Goal: Task Accomplishment & Management: Manage account settings

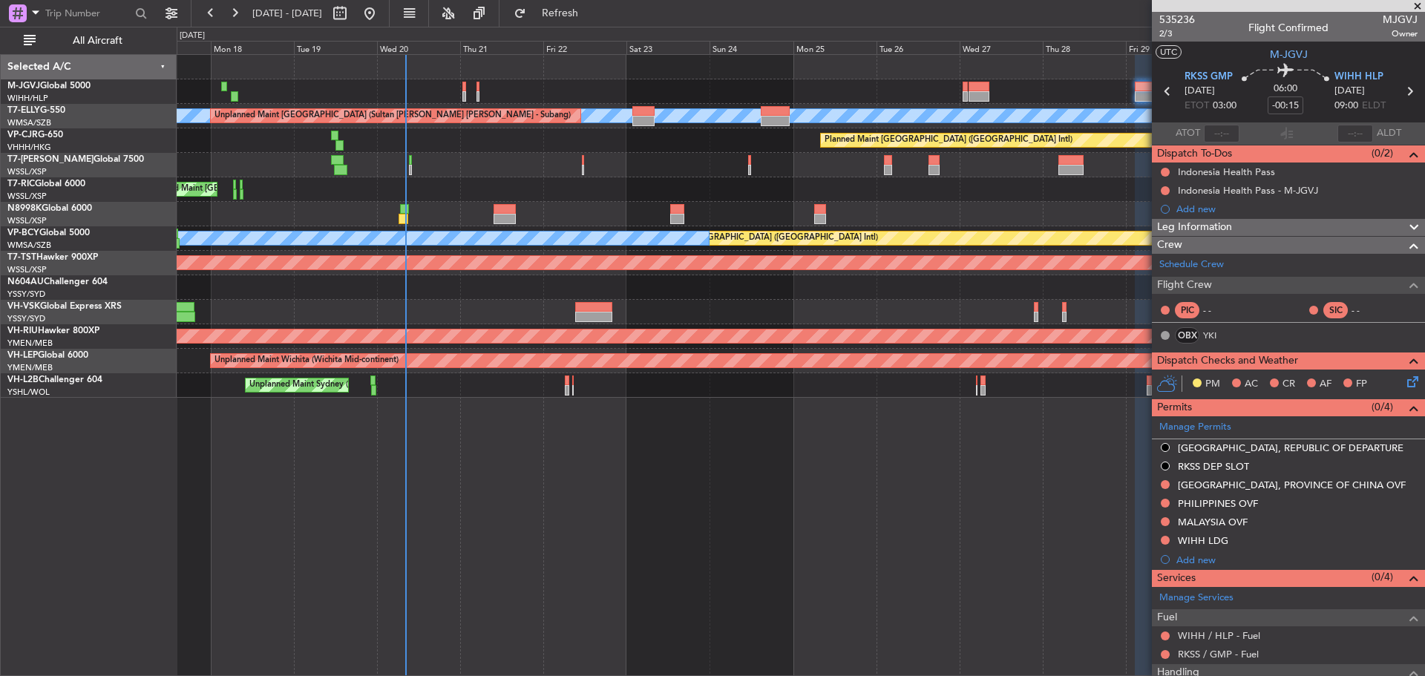
scroll to position [154, 0]
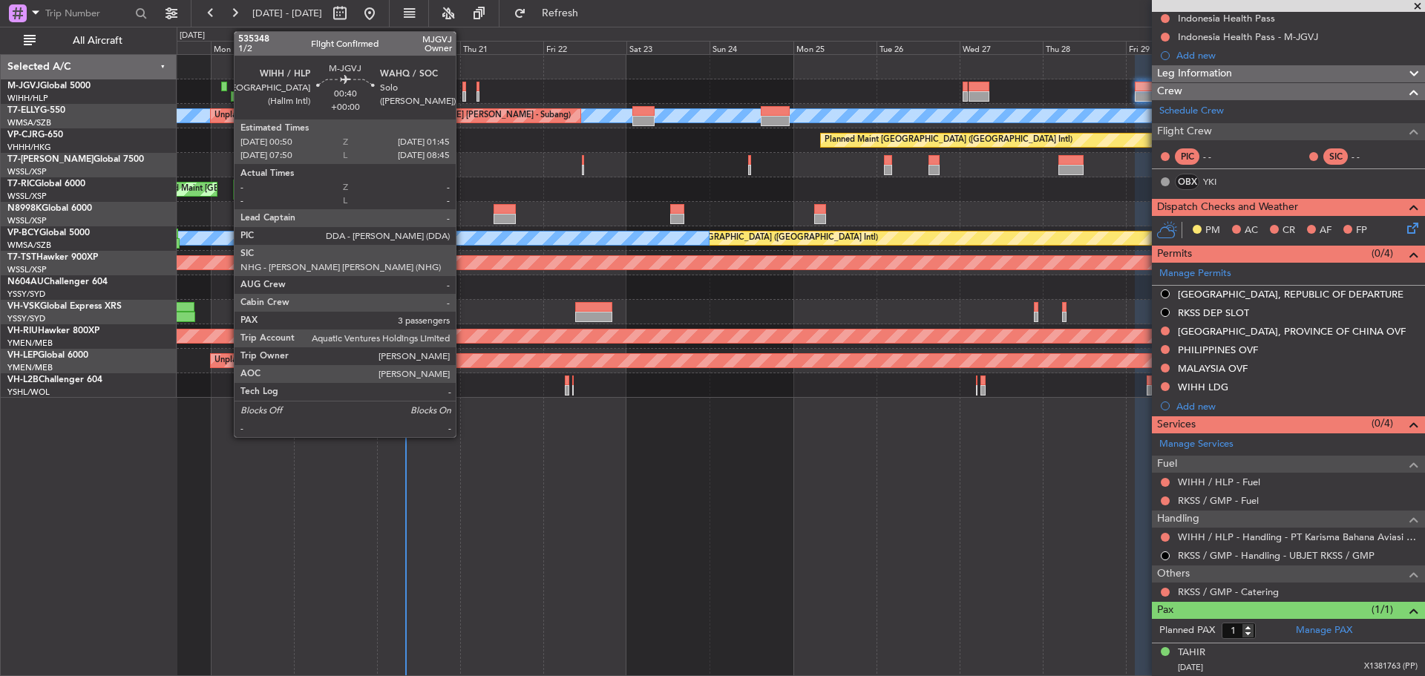
click at [462, 98] on div at bounding box center [464, 96] width 4 height 10
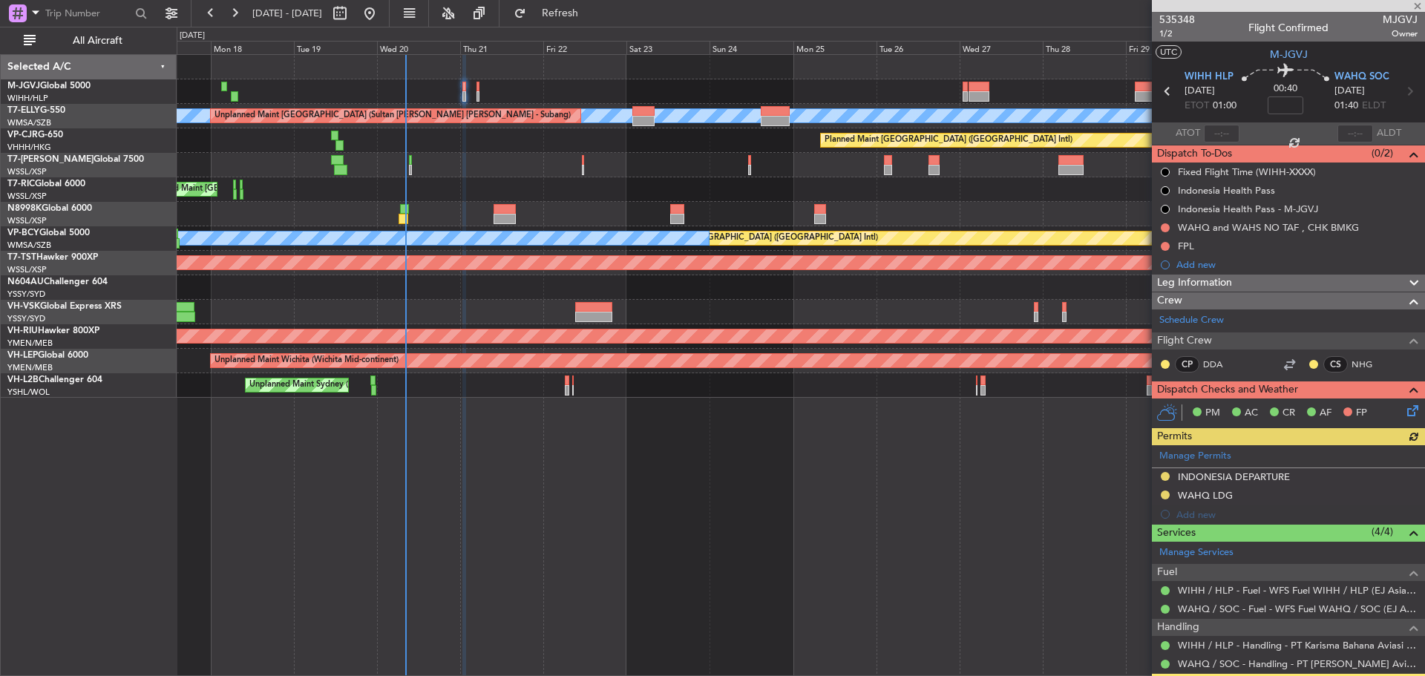
scroll to position [134, 0]
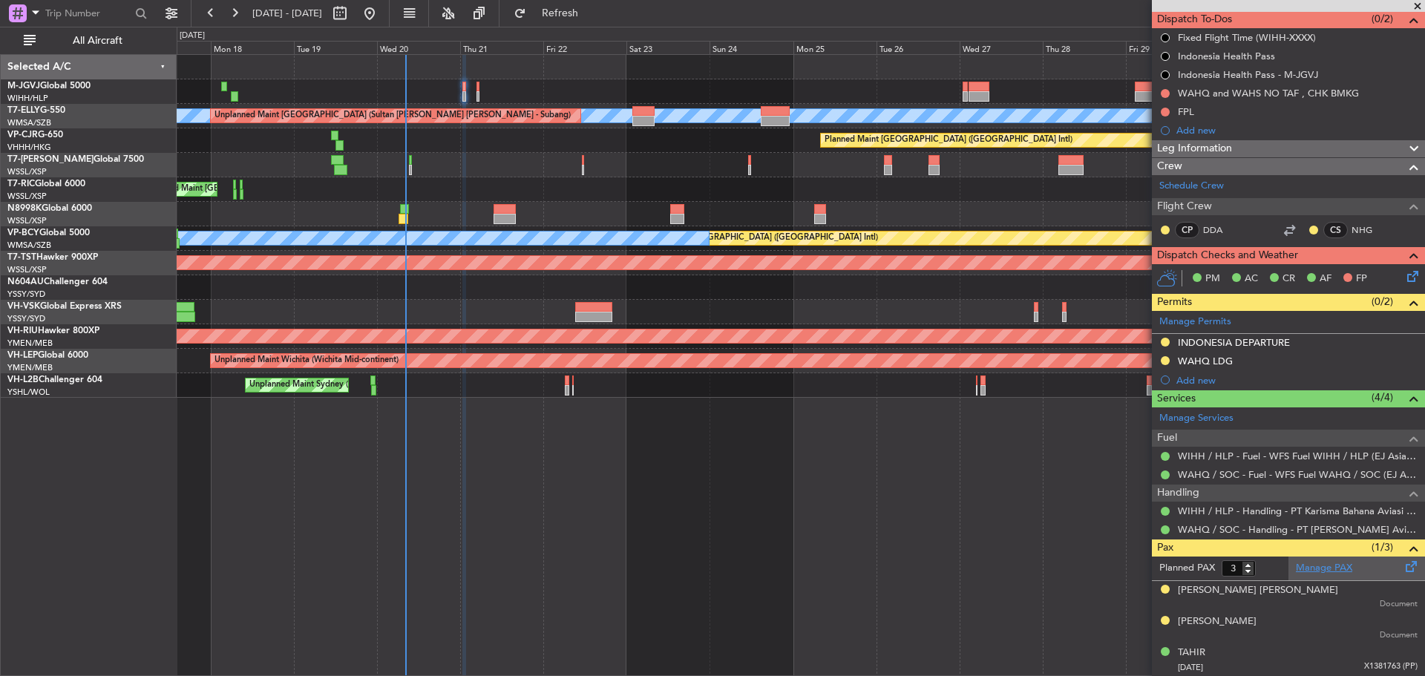
click at [1330, 571] on link "Manage PAX" at bounding box center [1324, 568] width 56 height 15
click at [592, 14] on span "Refresh" at bounding box center [560, 13] width 62 height 10
type input "4"
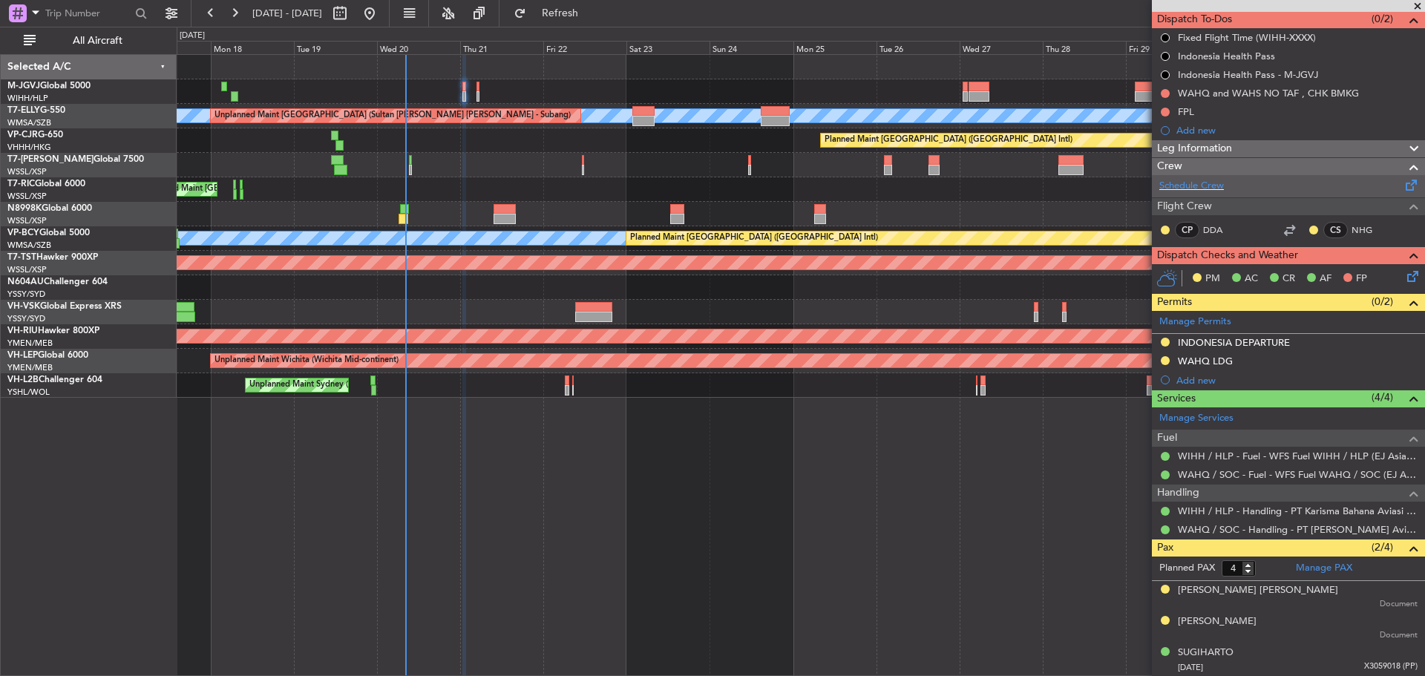
scroll to position [0, 0]
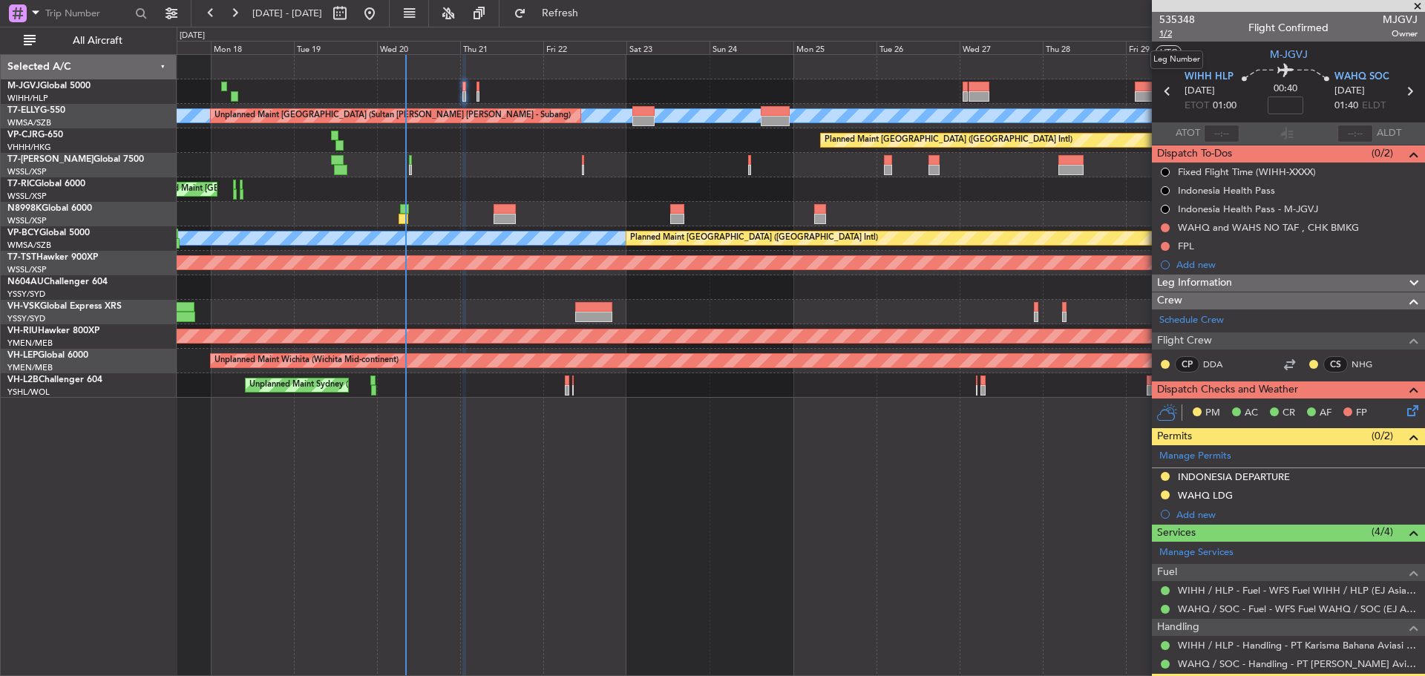
click at [1166, 36] on span "1/2" at bounding box center [1177, 33] width 36 height 13
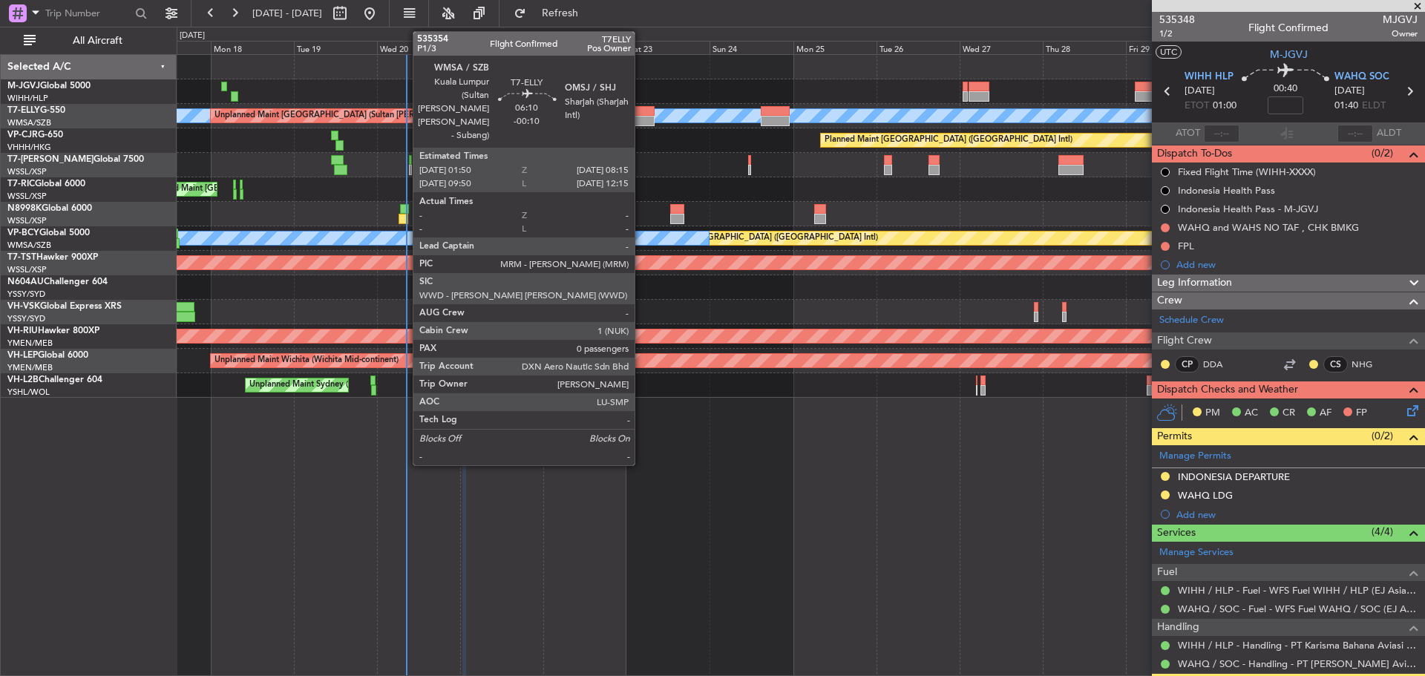
click at [641, 118] on div at bounding box center [643, 121] width 22 height 10
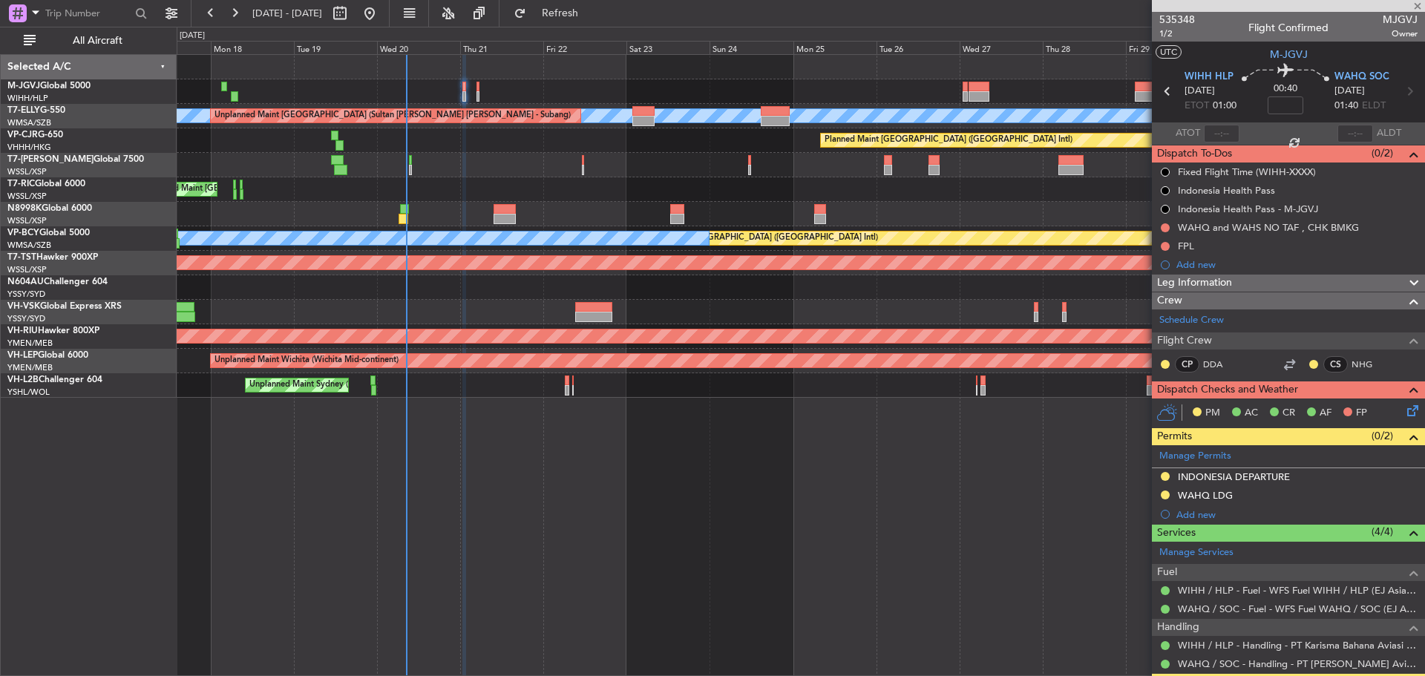
type input "-00:10"
type input "0"
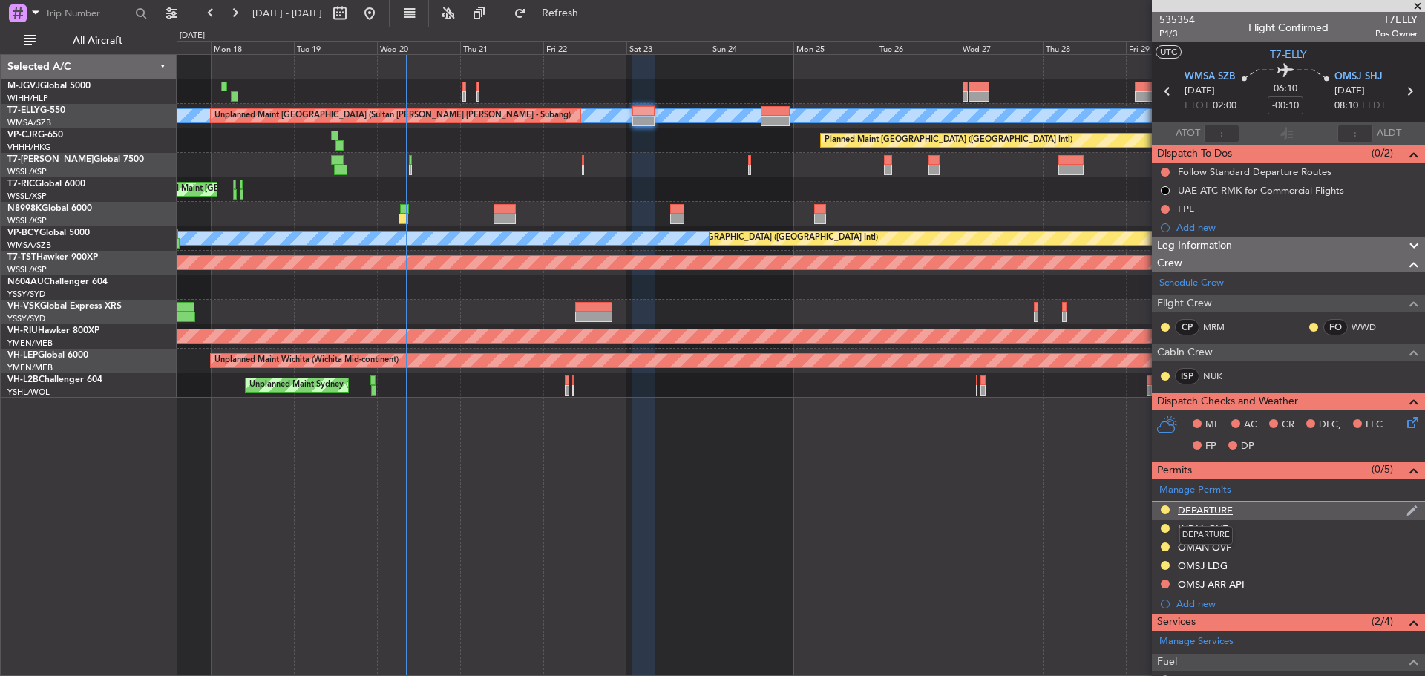
click at [1222, 506] on div "DEPARTURE" at bounding box center [1205, 510] width 55 height 13
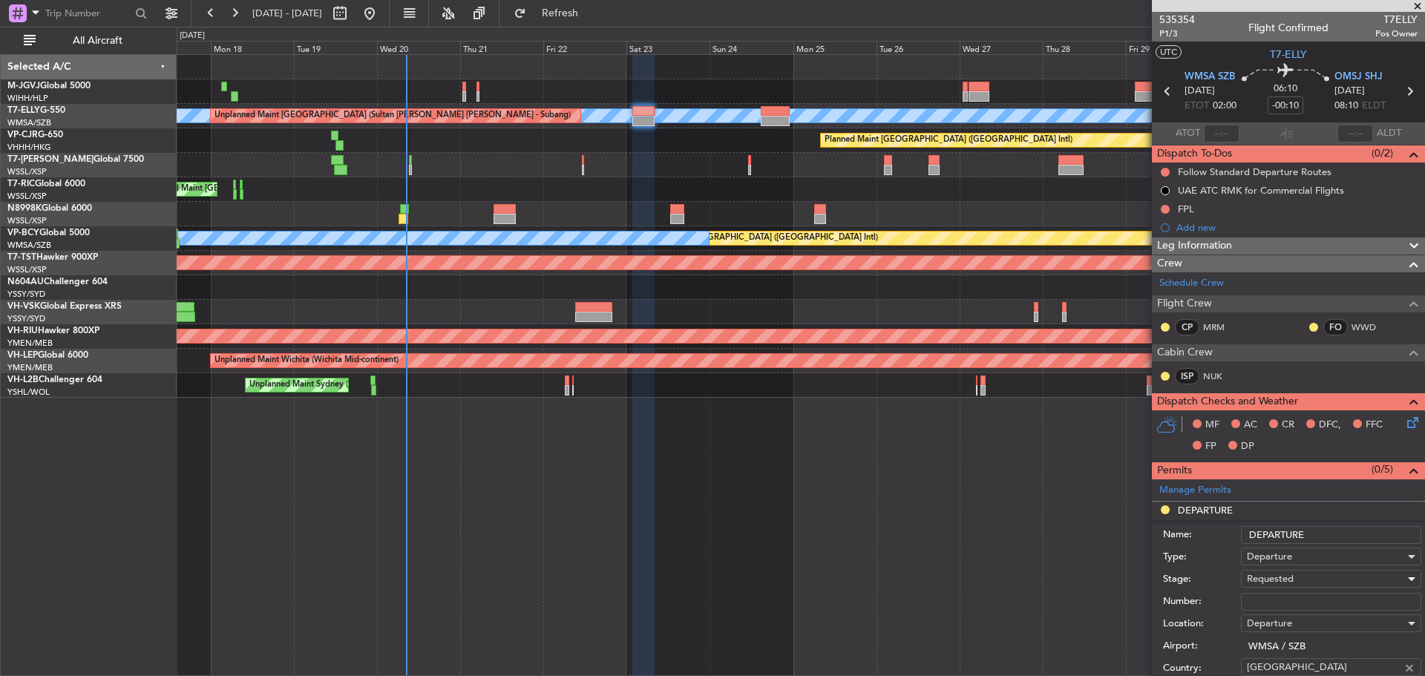
click at [1280, 580] on span "Requested" at bounding box center [1270, 578] width 47 height 13
click at [1302, 669] on span "Received OK" at bounding box center [1326, 675] width 156 height 22
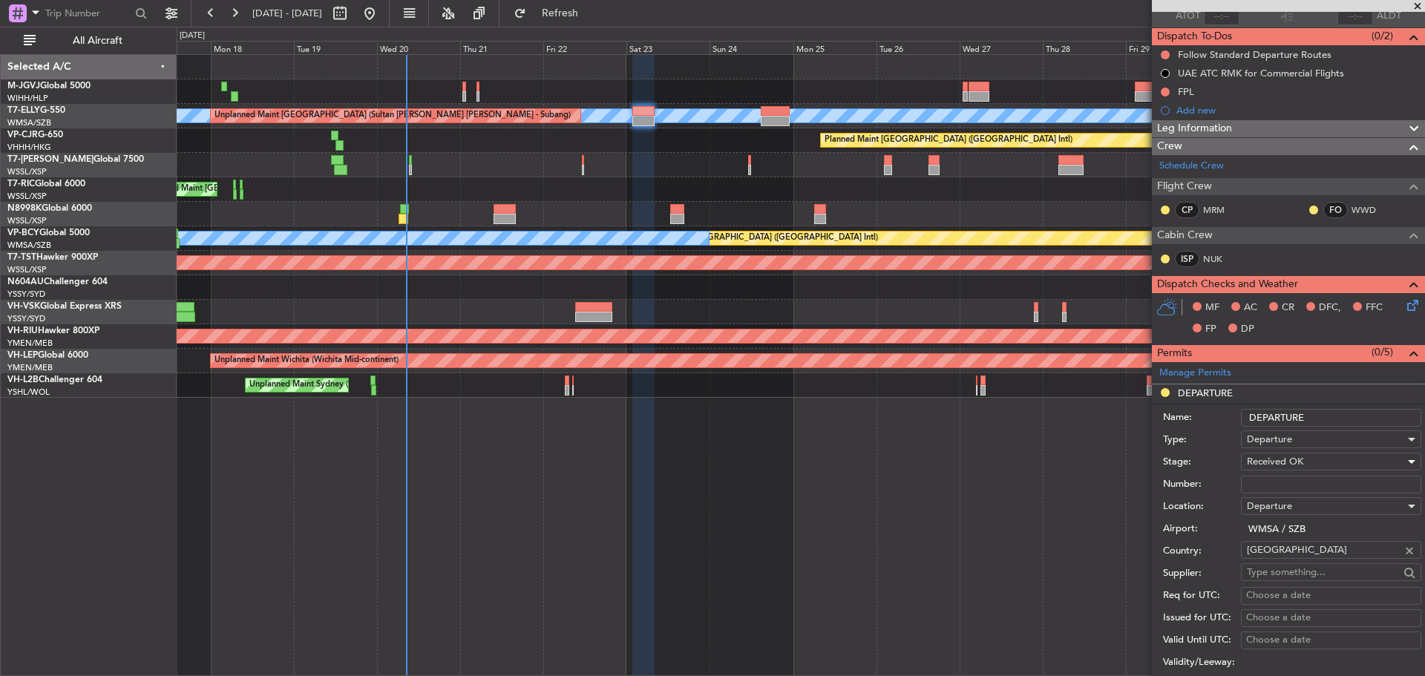
scroll to position [120, 0]
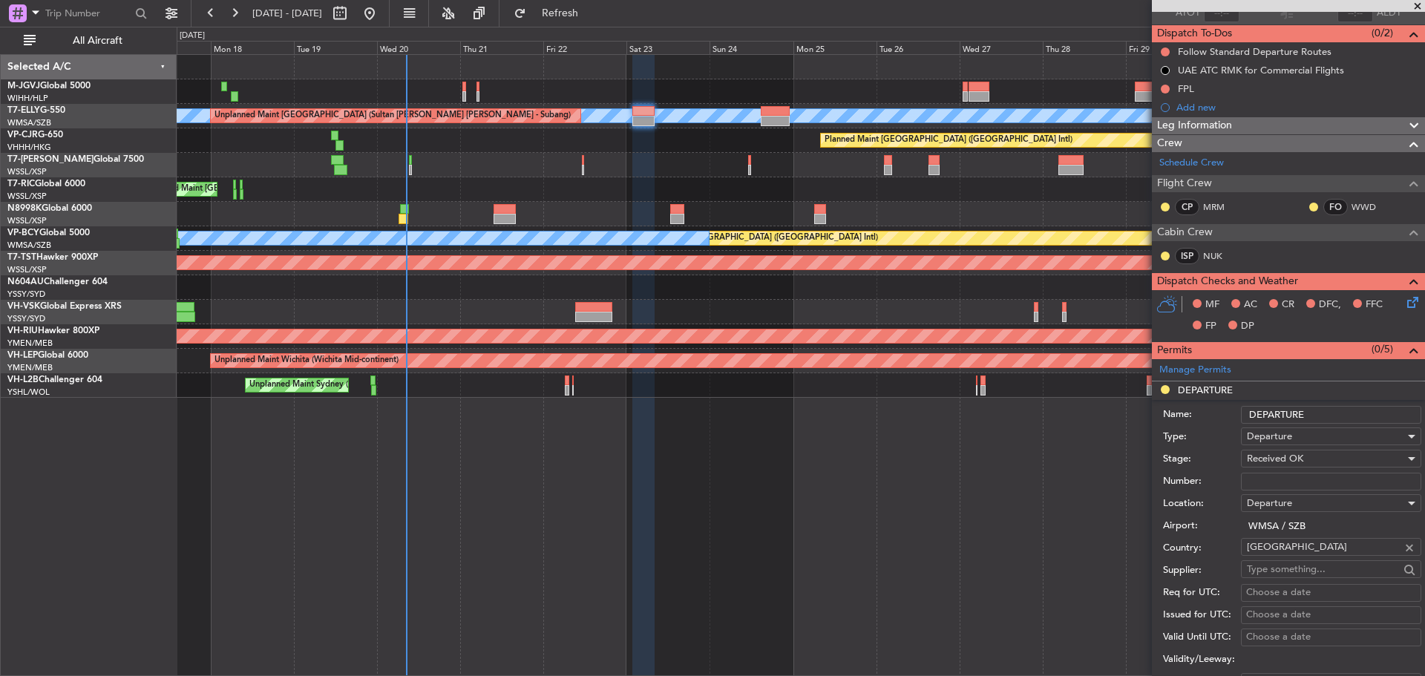
click at [1279, 479] on input "Number:" at bounding box center [1331, 482] width 180 height 18
paste input "CAAM-NS-0824-08-25"
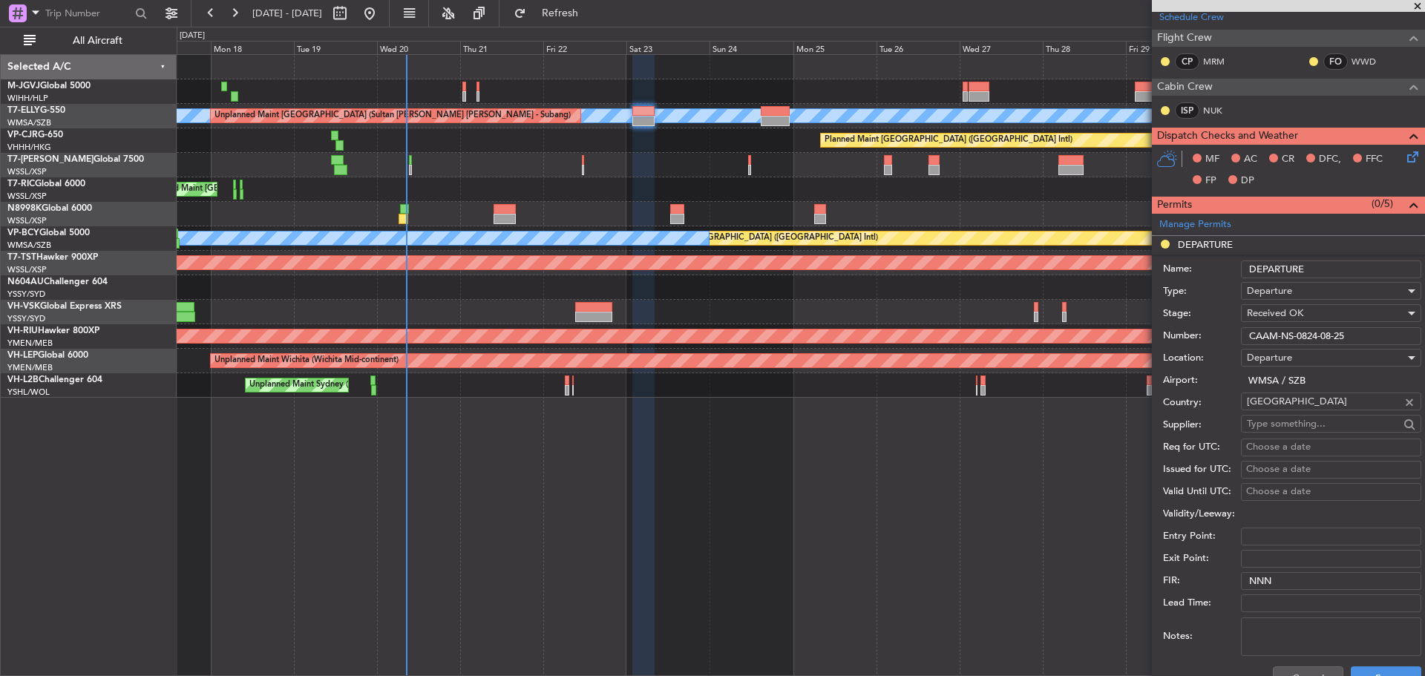
type input "CAAM-NS-0824-08-25"
click at [1270, 440] on div "Choose a date" at bounding box center [1331, 447] width 170 height 15
select select "8"
select select "2025"
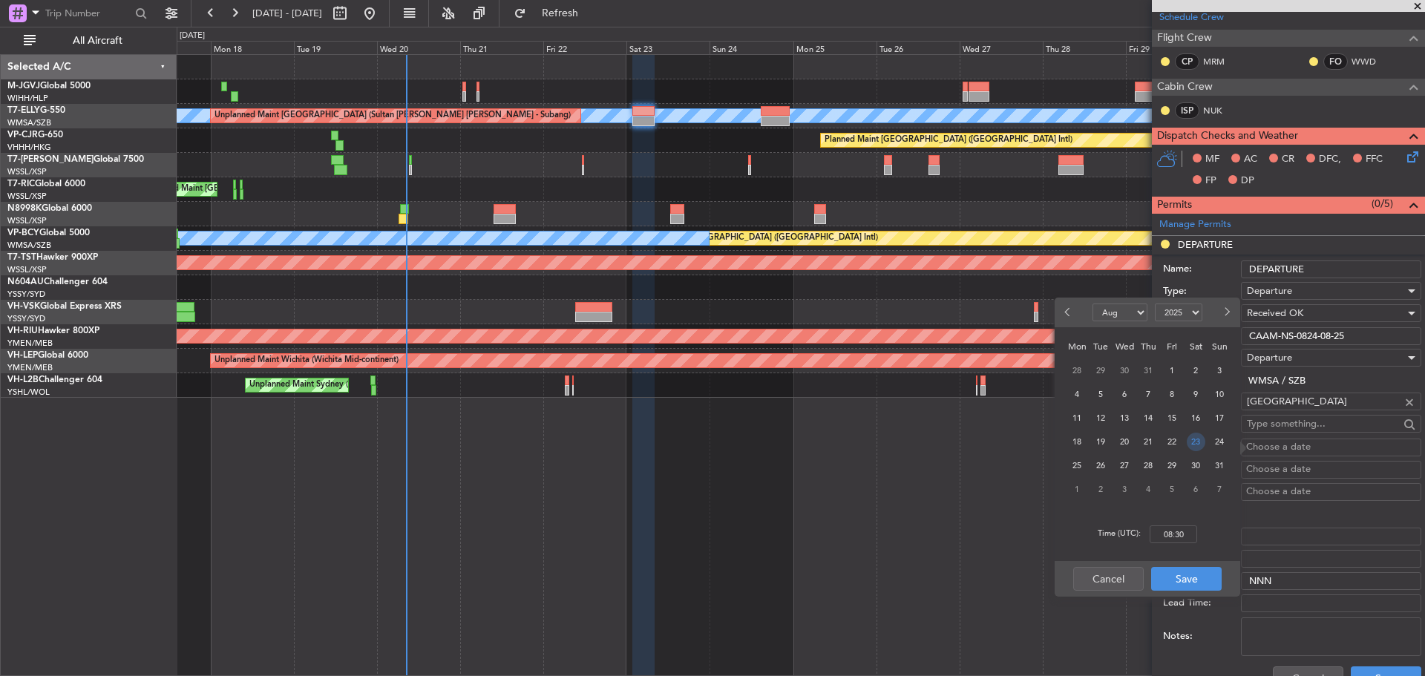
click at [1196, 445] on span "23" at bounding box center [1196, 442] width 19 height 19
click at [1191, 537] on input "00:00" at bounding box center [1174, 535] width 48 height 18
type input "02:00"
click at [1199, 570] on button "Save" at bounding box center [1186, 579] width 71 height 24
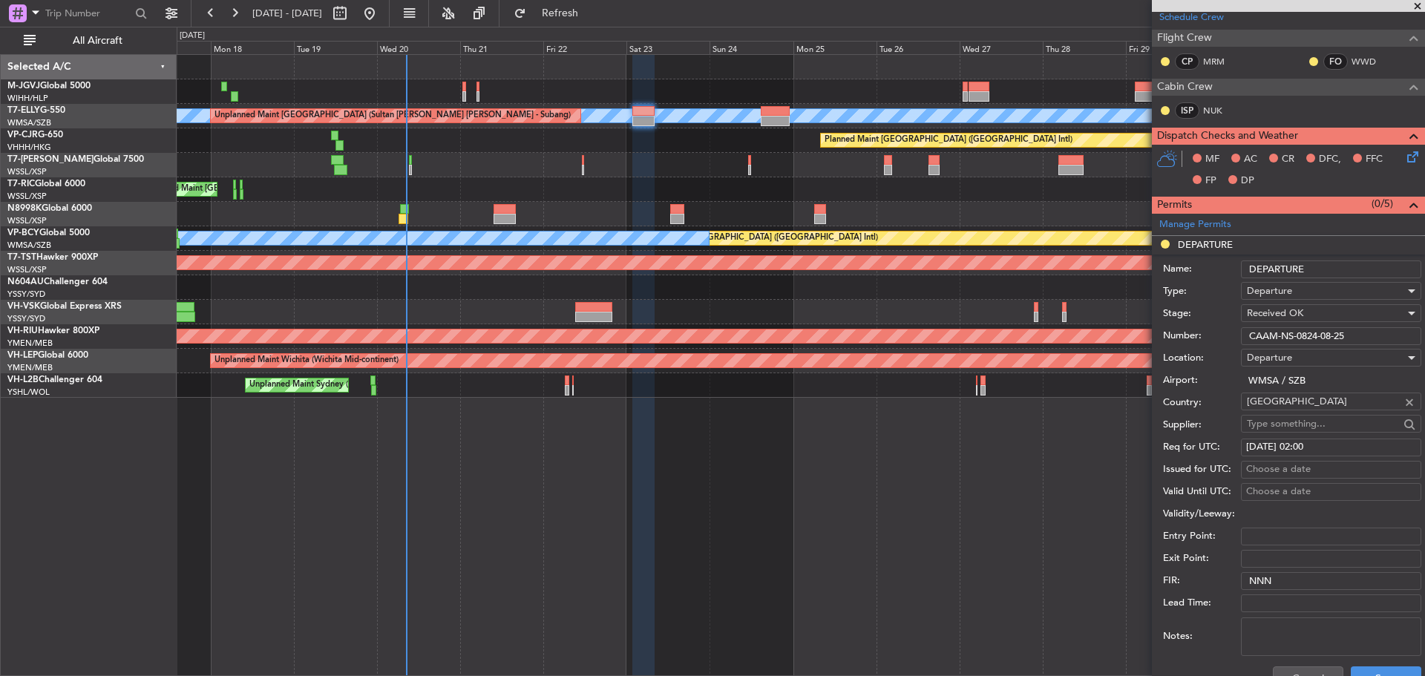
click at [1281, 471] on div "Choose a date" at bounding box center [1331, 469] width 170 height 15
select select "8"
select select "2025"
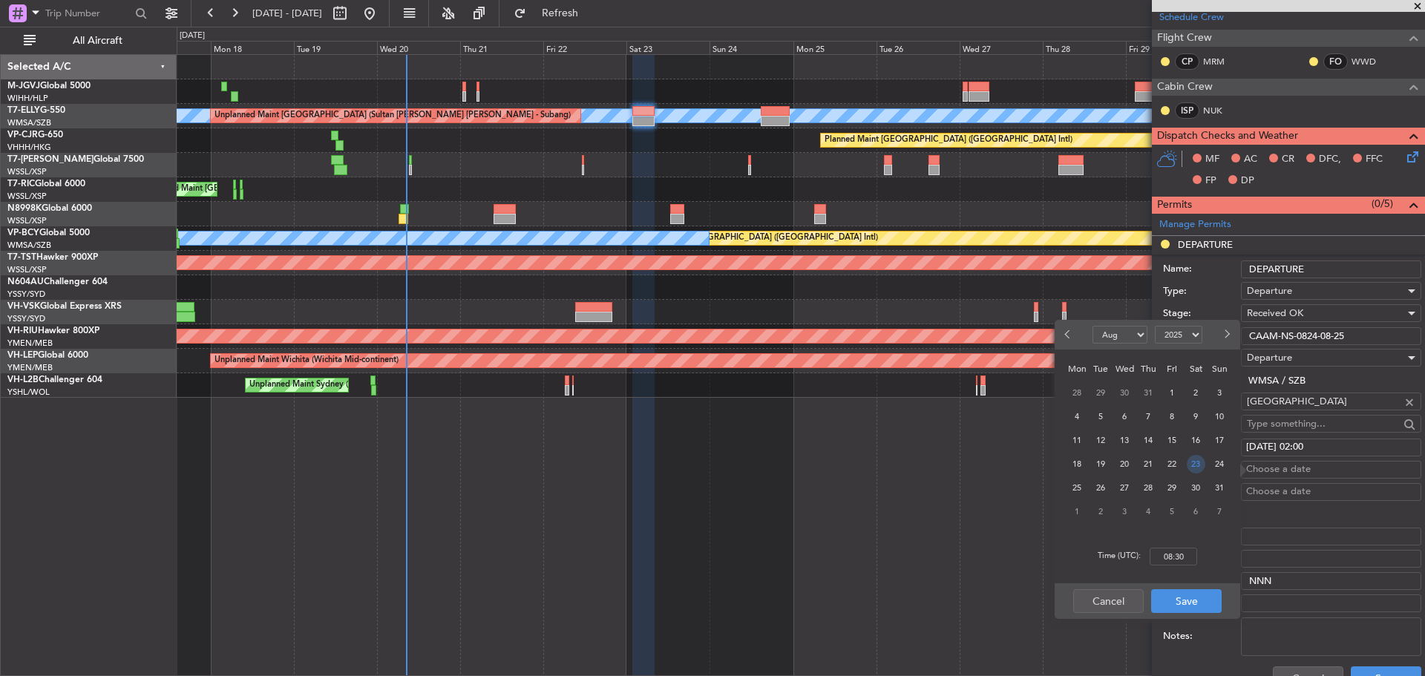
click at [1200, 468] on span "23" at bounding box center [1196, 464] width 19 height 19
click at [1185, 556] on input "00:00" at bounding box center [1174, 557] width 48 height 18
type input "02:00"
click at [1193, 598] on button "Save" at bounding box center [1186, 601] width 71 height 24
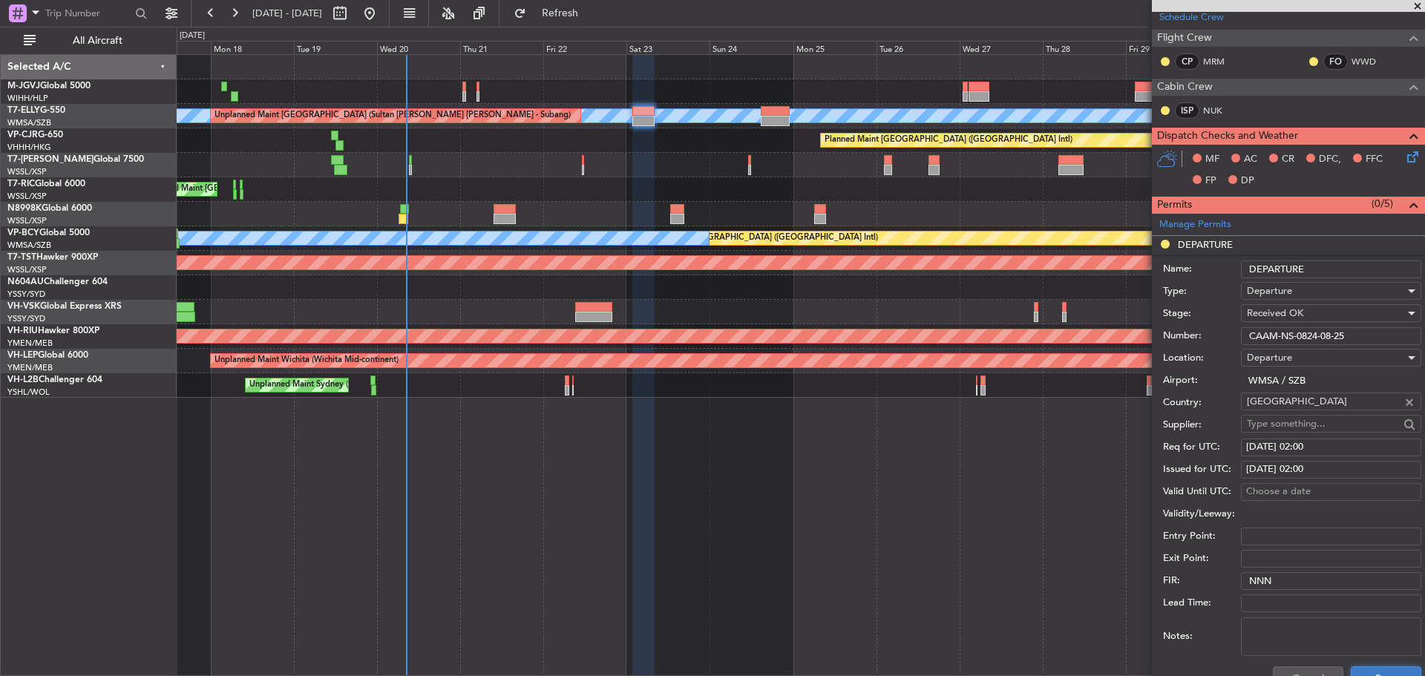
click at [1381, 673] on button "Save" at bounding box center [1386, 679] width 71 height 24
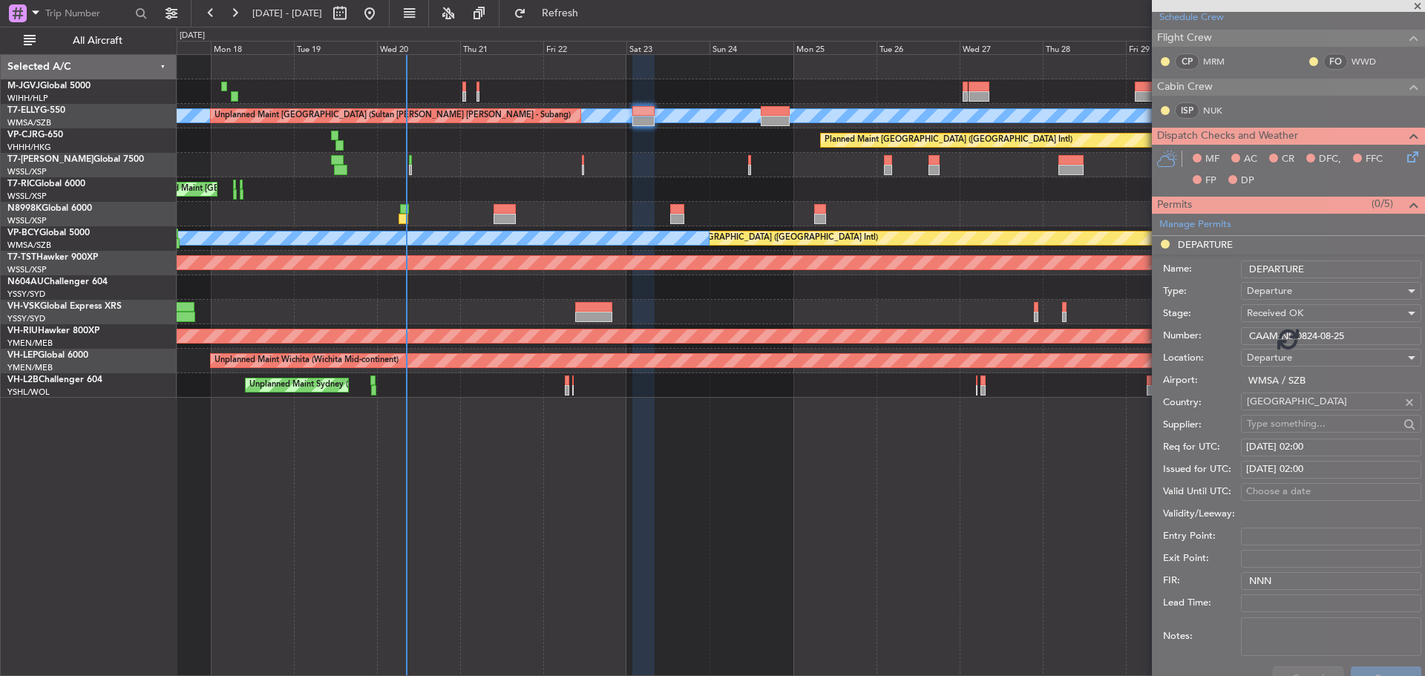
scroll to position [128, 0]
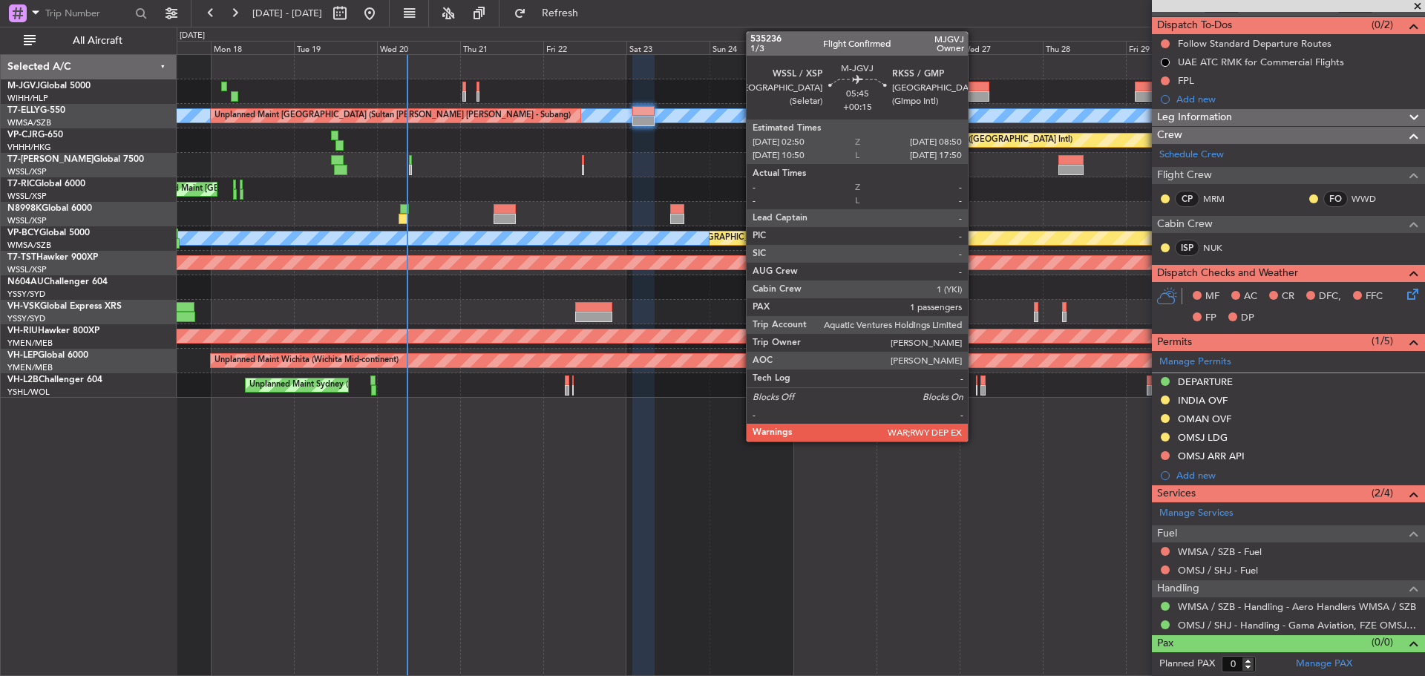
click at [975, 90] on div at bounding box center [980, 87] width 22 height 10
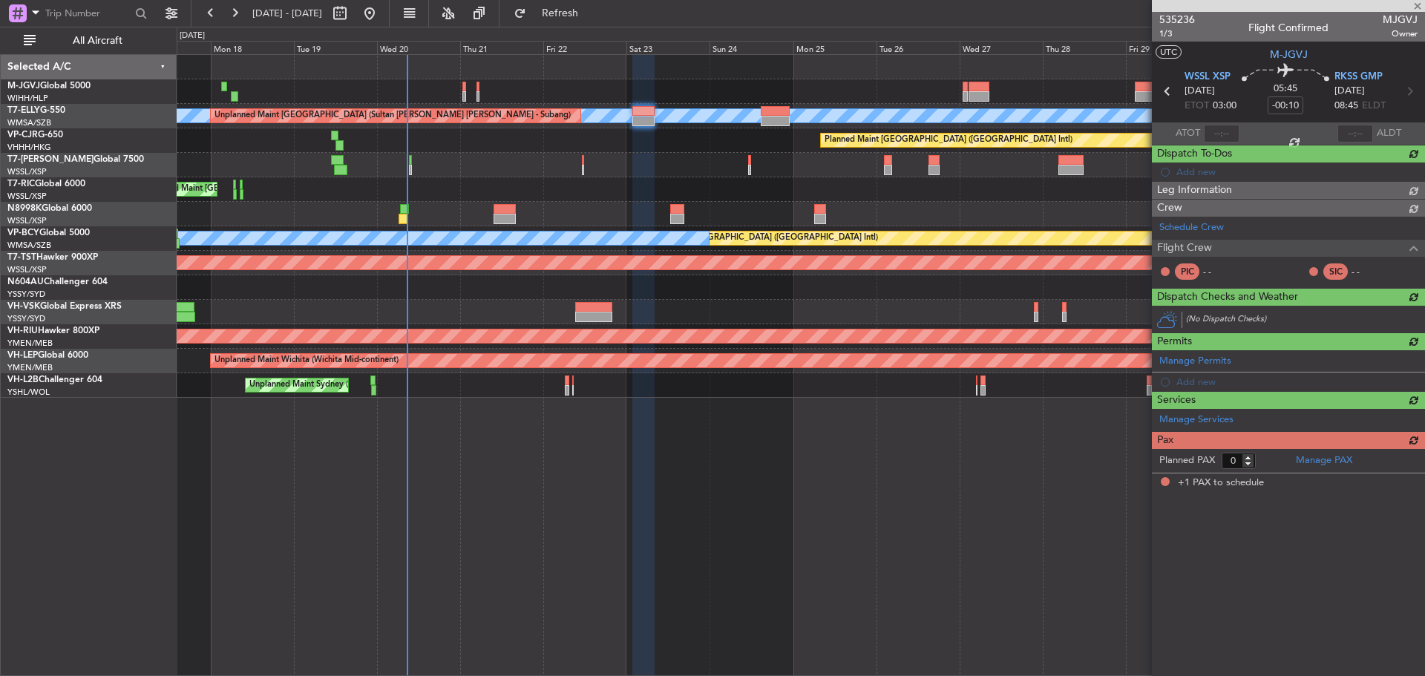
type input "+00:15"
type input "1"
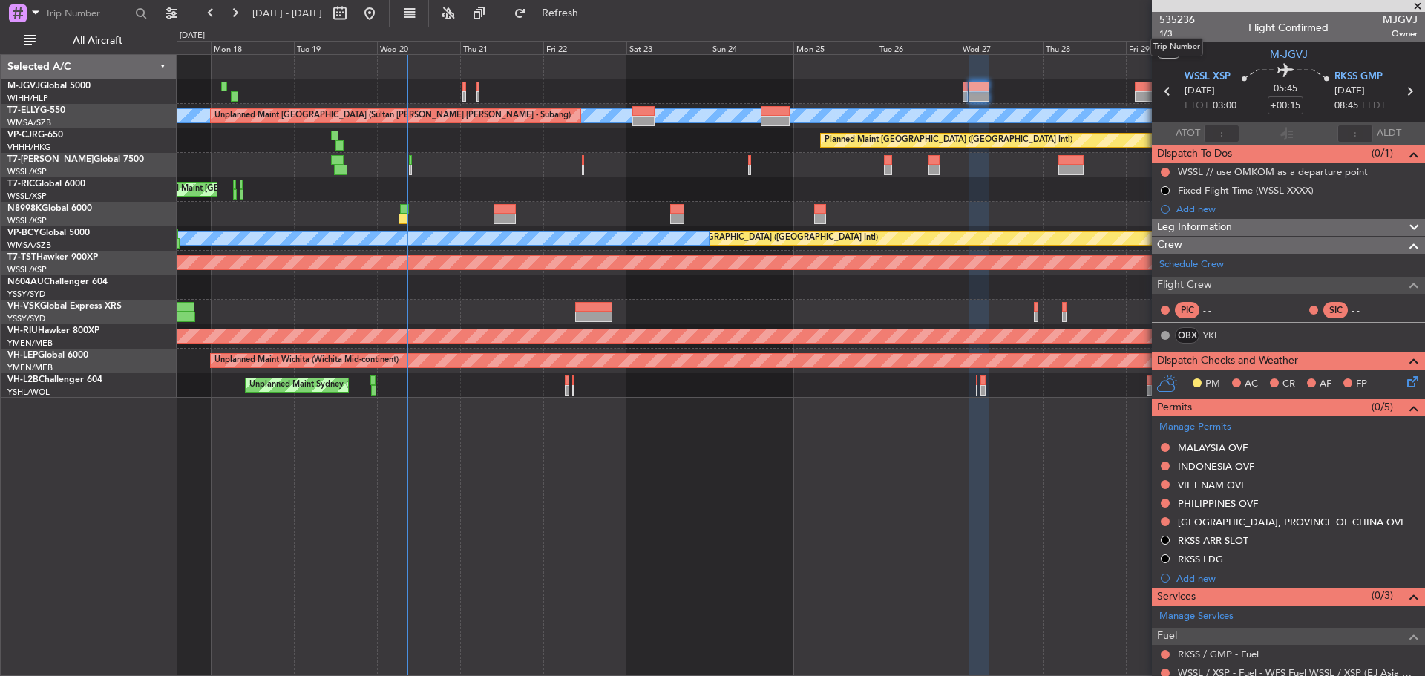
click at [1171, 17] on span "535236" at bounding box center [1177, 20] width 36 height 16
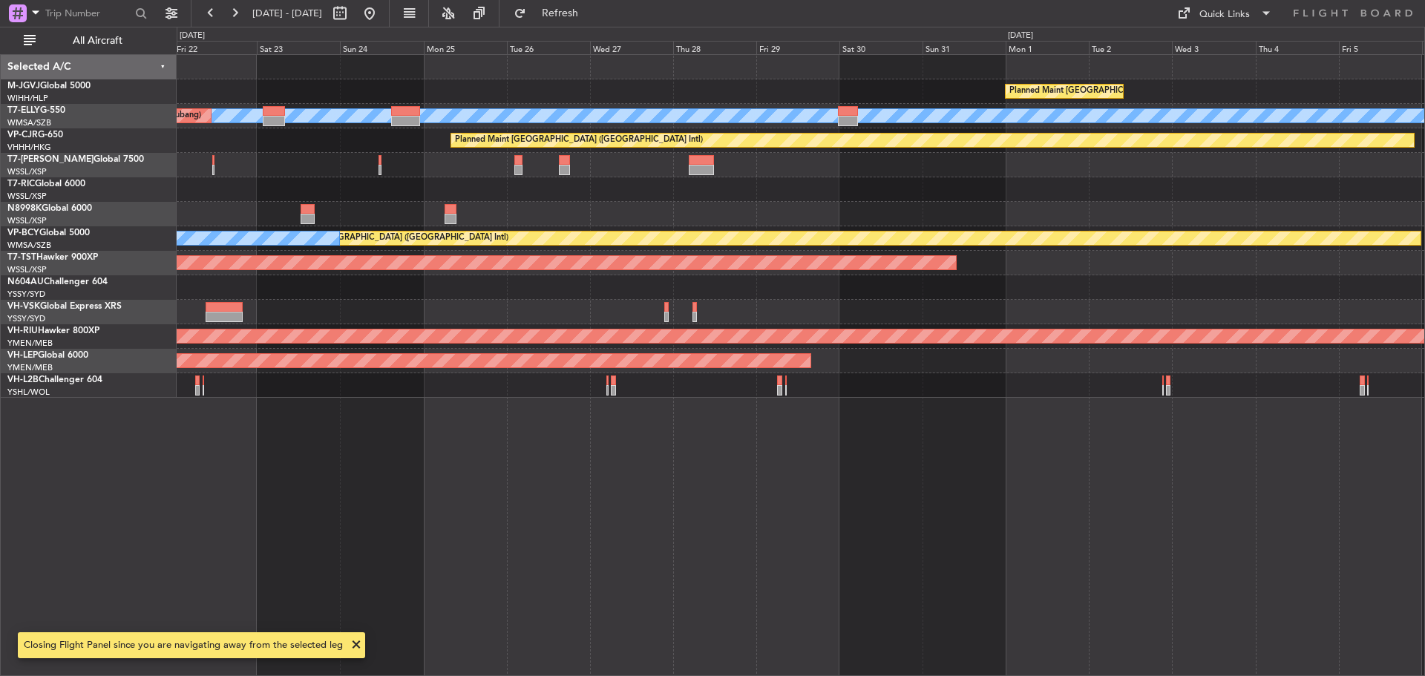
click at [726, 242] on div "Planned Maint [GEOGRAPHIC_DATA] (Seletar) [PERSON_NAME] Unplanned Maint [GEOGRA…" at bounding box center [801, 226] width 1248 height 343
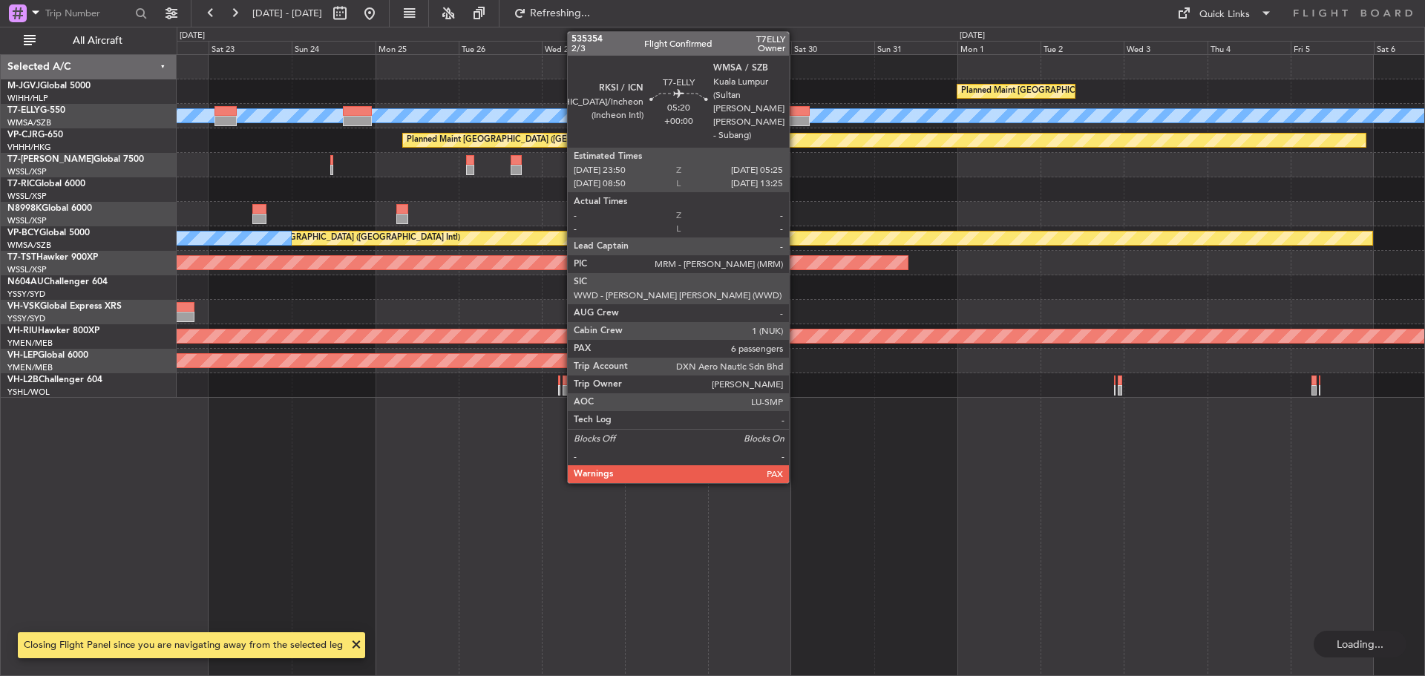
click at [796, 119] on div at bounding box center [800, 121] width 20 height 10
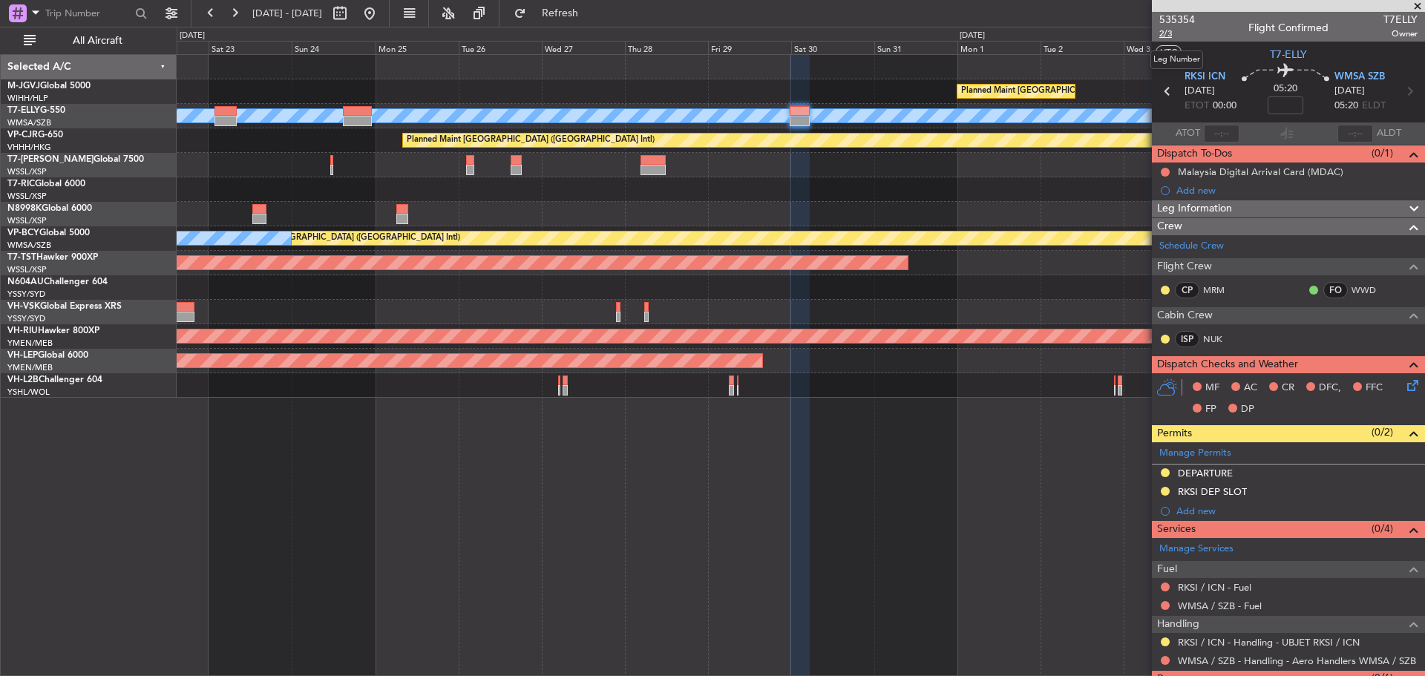
click at [1169, 34] on span "2/3" at bounding box center [1177, 33] width 36 height 13
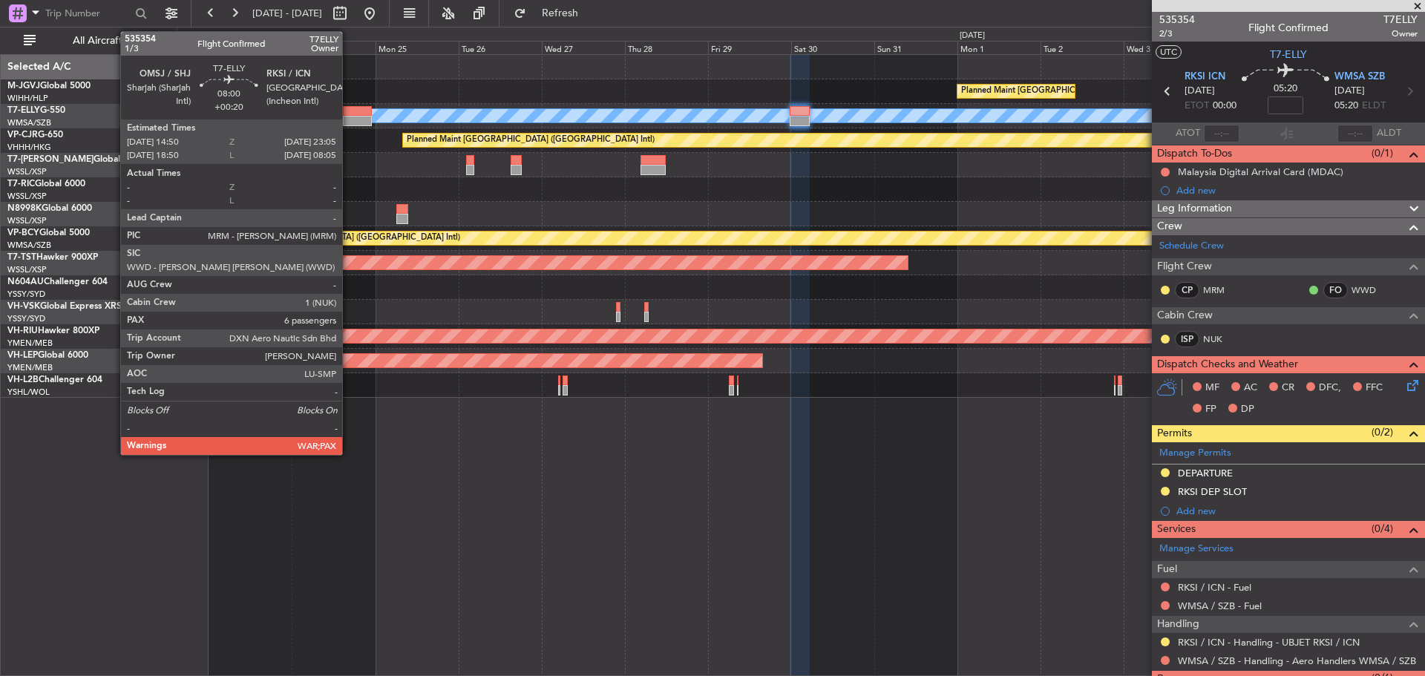
click at [349, 118] on div at bounding box center [357, 121] width 29 height 10
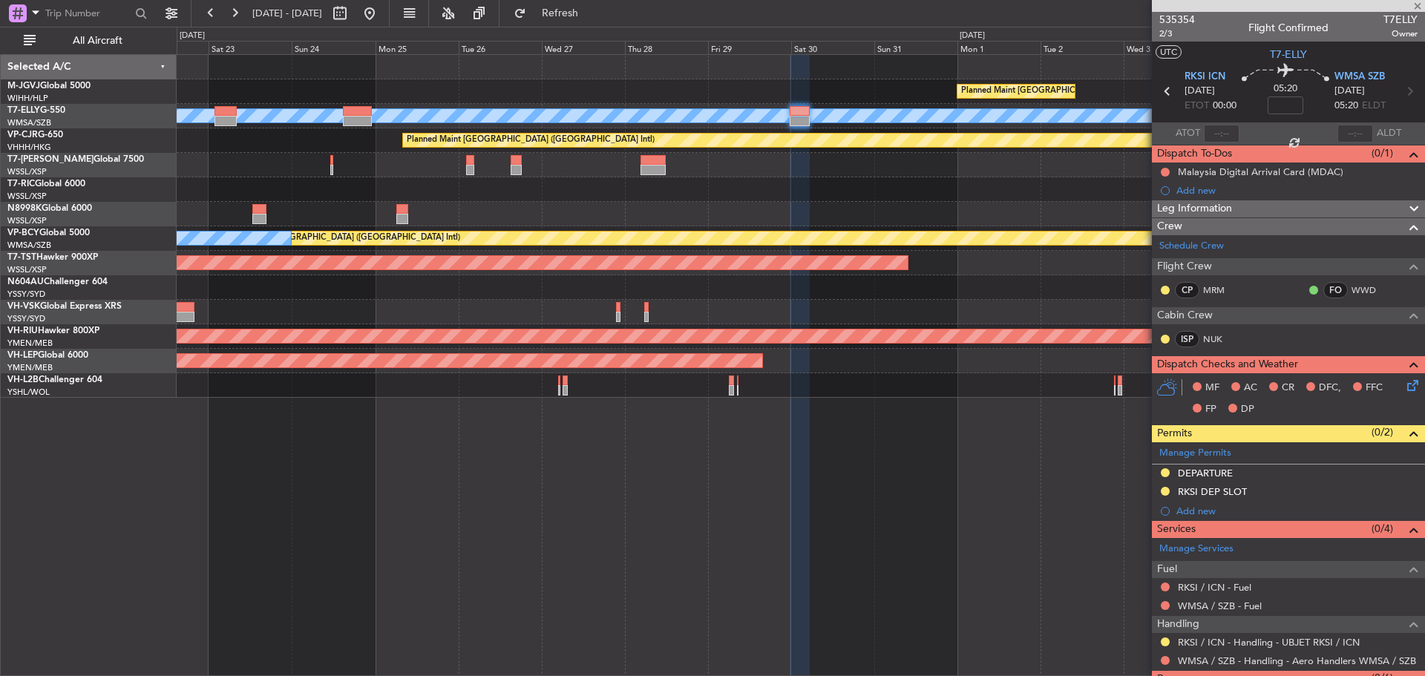
type input "+00:20"
